Goal: Information Seeking & Learning: Find specific fact

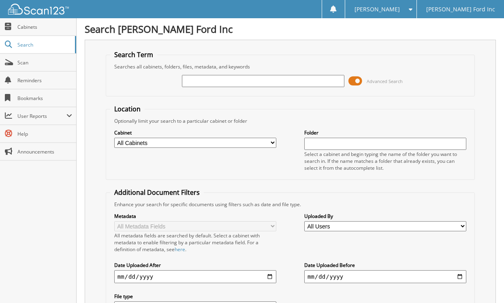
click at [225, 80] on input "text" at bounding box center [263, 81] width 162 height 12
type input "375081"
click at [225, 82] on input "375081" at bounding box center [263, 81] width 162 height 12
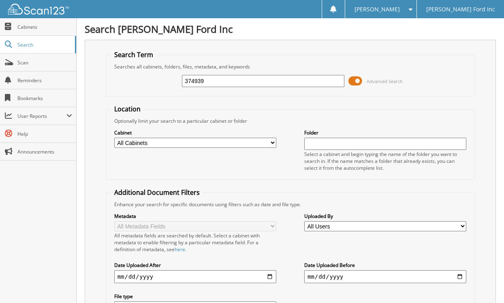
type input "374939"
drag, startPoint x: 234, startPoint y: 78, endPoint x: 49, endPoint y: 86, distance: 185.5
click at [49, 86] on body "[PERSON_NAME] Settings Logout [PERSON_NAME] Ford Inc Close Cabinets Search Scan" at bounding box center [252, 205] width 504 height 410
type input "512563"
